Goal: Use online tool/utility: Utilize a website feature to perform a specific function

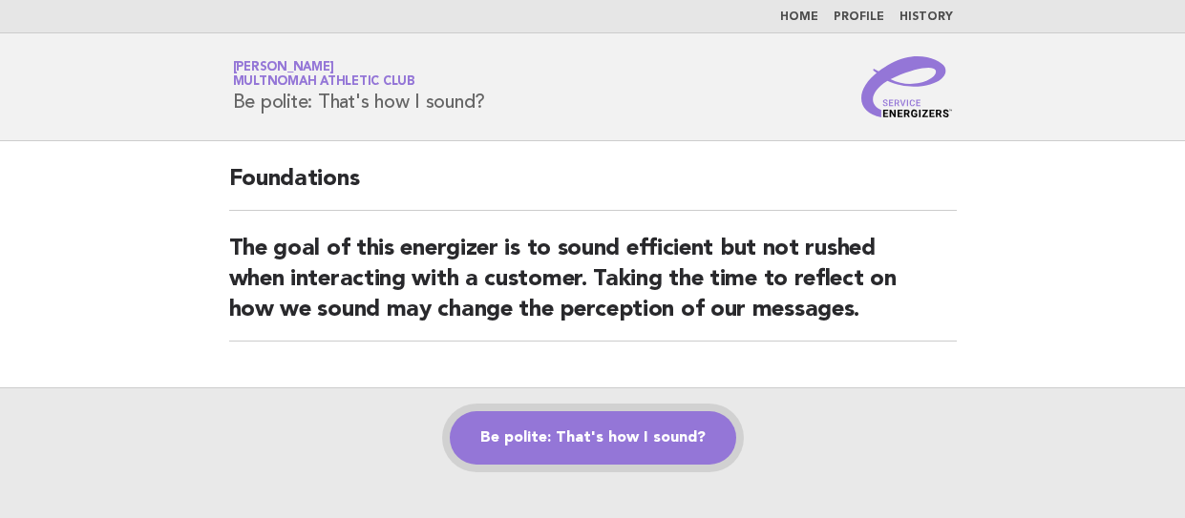
drag, startPoint x: 0, startPoint y: 0, endPoint x: 674, endPoint y: 433, distance: 801.3
click at [674, 433] on link "Be polite: That's how I sound?" at bounding box center [593, 437] width 286 height 53
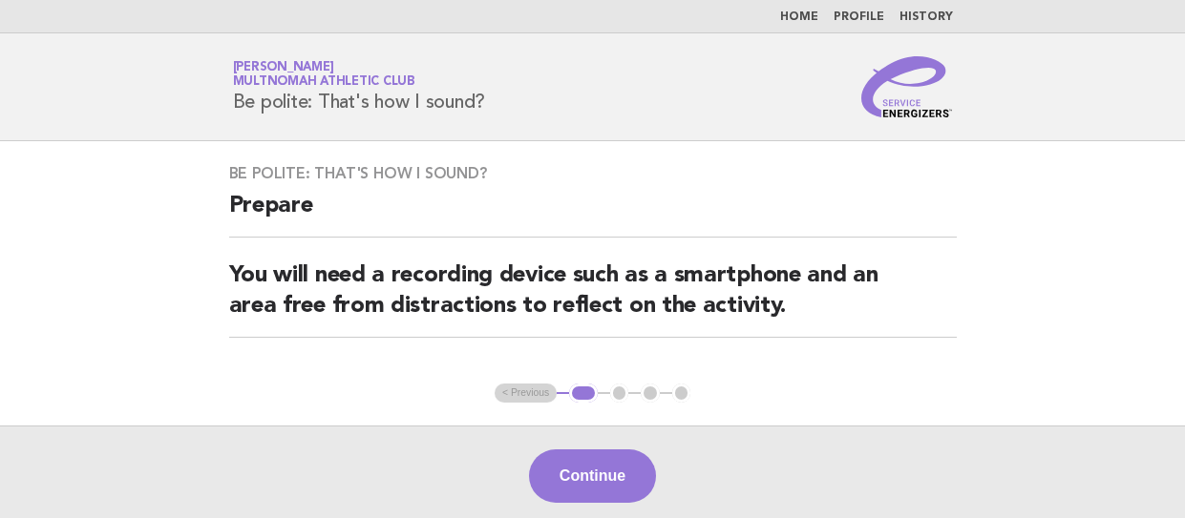
click at [635, 439] on div "Continue" at bounding box center [592, 476] width 1185 height 100
click at [616, 469] on button "Continue" at bounding box center [592, 476] width 127 height 53
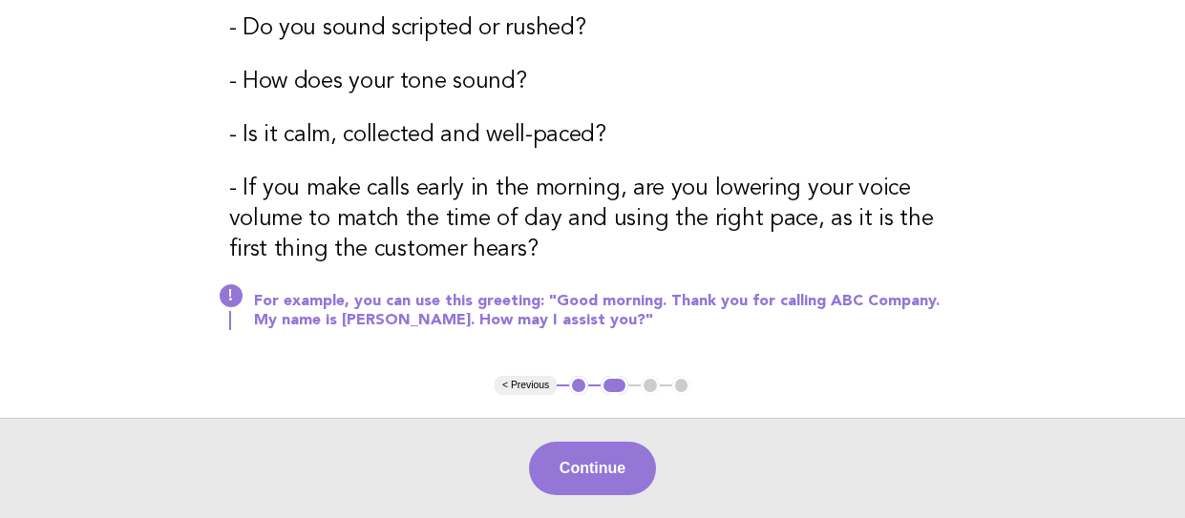
scroll to position [477, 0]
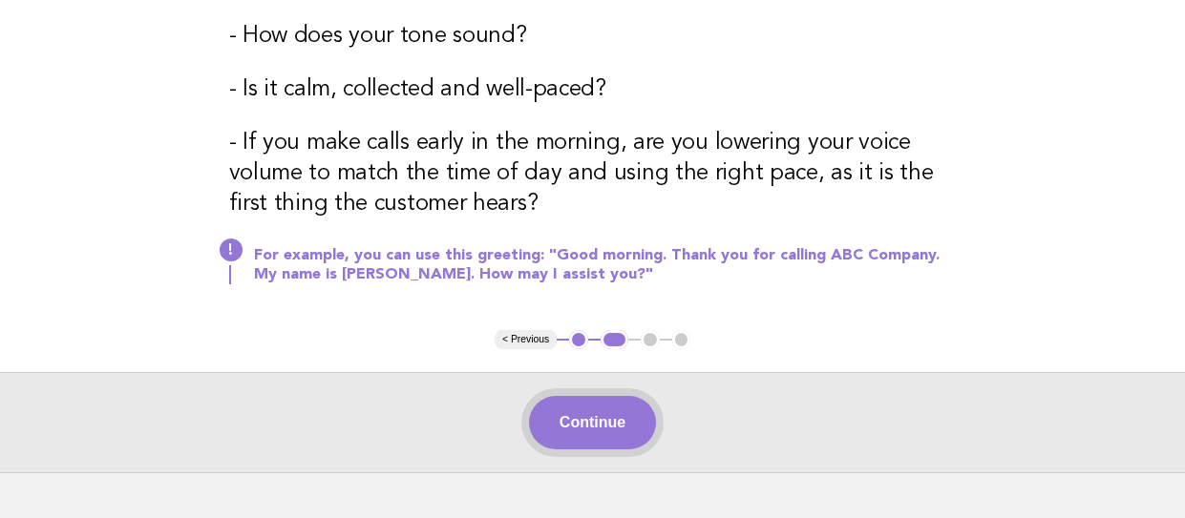
click at [569, 438] on button "Continue" at bounding box center [592, 422] width 127 height 53
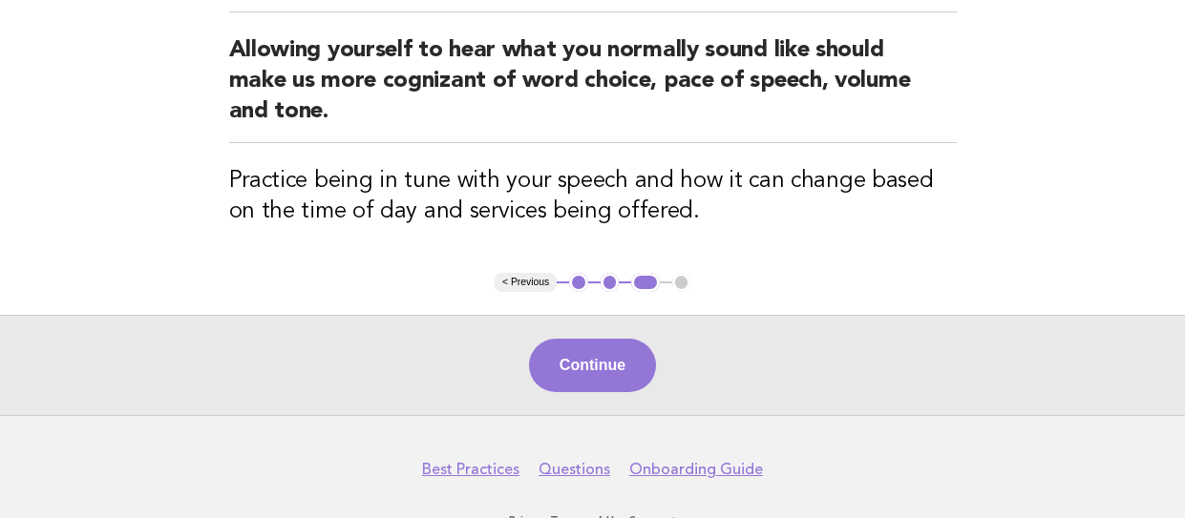
scroll to position [191, 0]
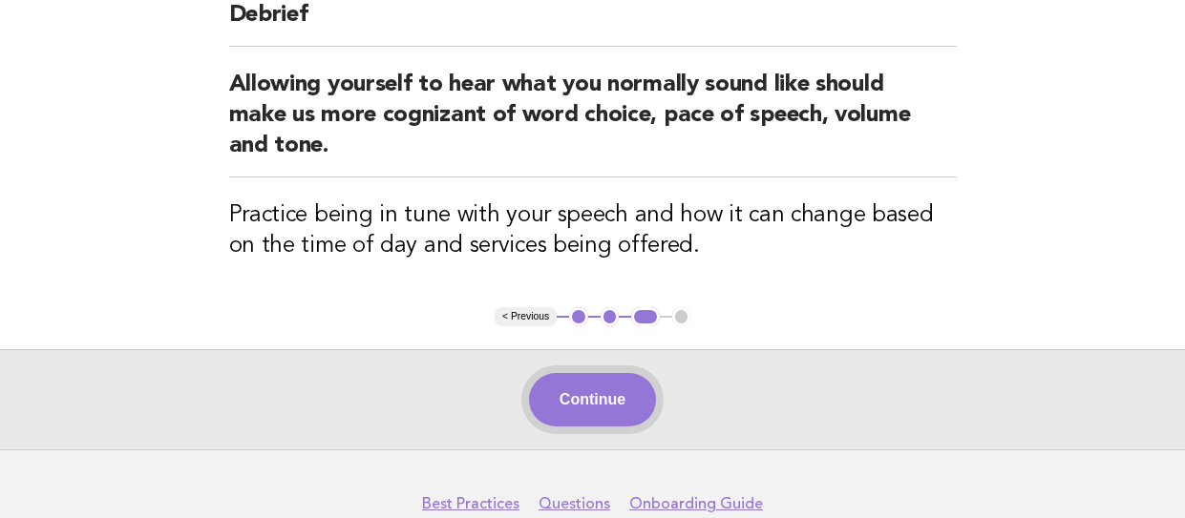
click at [573, 412] on button "Continue" at bounding box center [592, 399] width 127 height 53
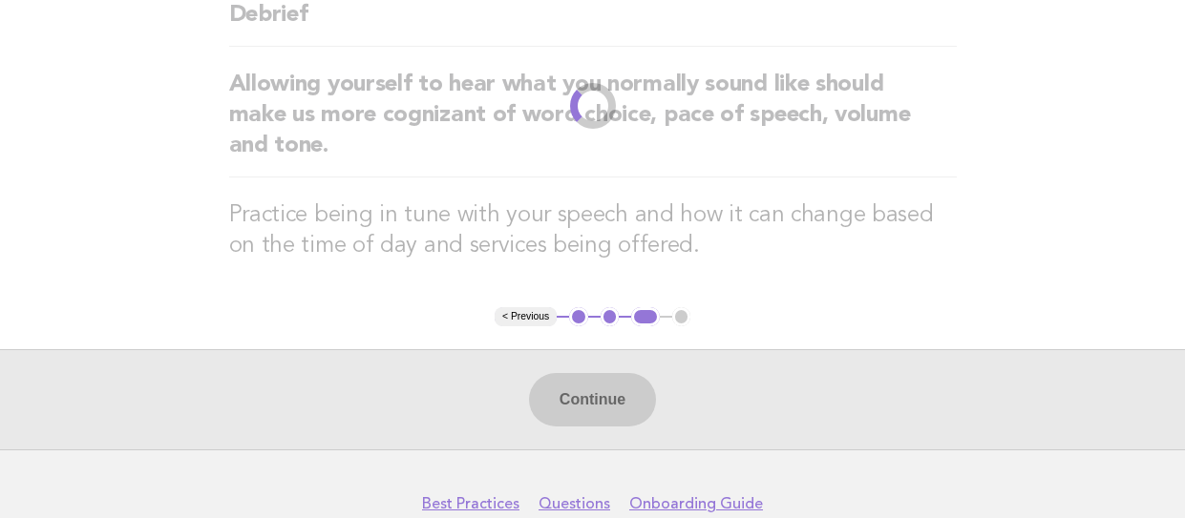
scroll to position [0, 0]
